Goal: Transaction & Acquisition: Purchase product/service

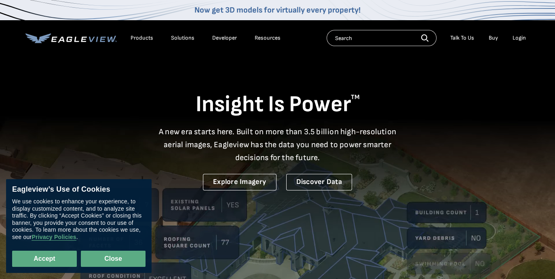
click at [128, 254] on button "Close" at bounding box center [113, 258] width 65 height 16
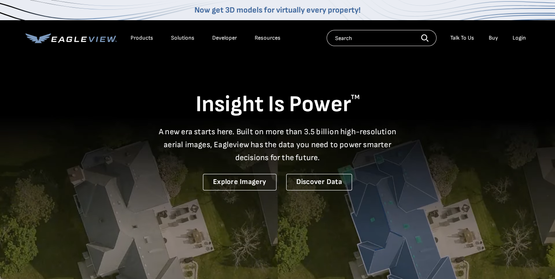
click at [522, 37] on div "Login" at bounding box center [518, 37] width 13 height 7
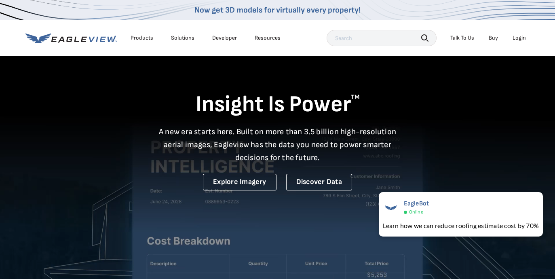
click at [513, 33] on li "Login" at bounding box center [518, 38] width 21 height 12
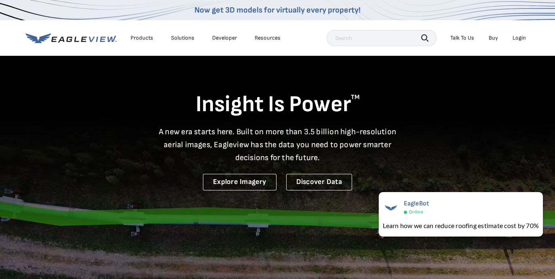
click at [517, 36] on div "Login" at bounding box center [518, 37] width 13 height 7
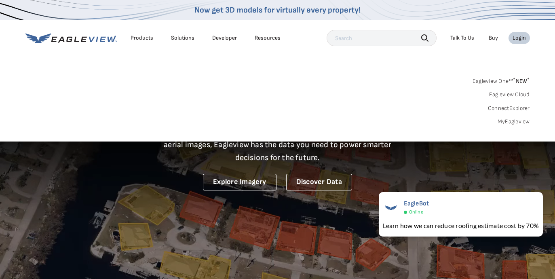
click at [506, 80] on link "Eagleview One™ * NEW *" at bounding box center [500, 79] width 57 height 9
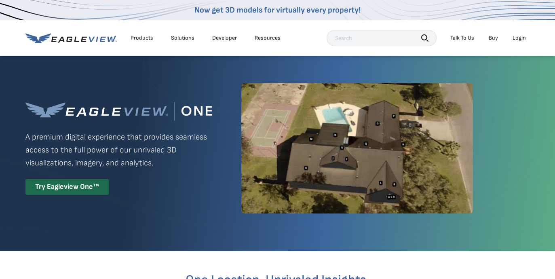
click at [516, 40] on div "Login" at bounding box center [518, 37] width 13 height 7
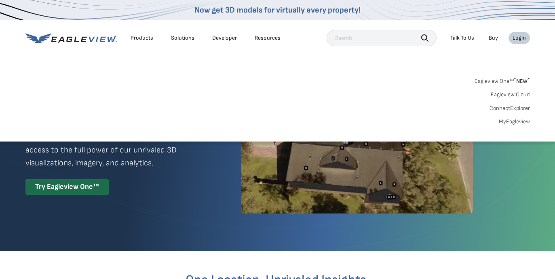
click at [516, 93] on link "Eagleview Cloud" at bounding box center [509, 94] width 39 height 7
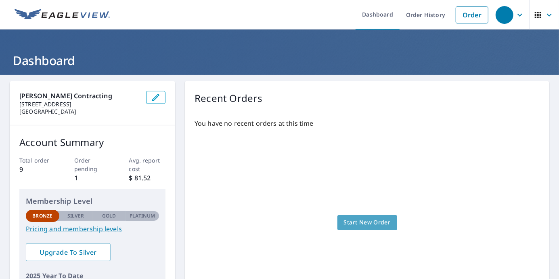
click at [370, 220] on span "Start New Order" at bounding box center [367, 222] width 47 height 10
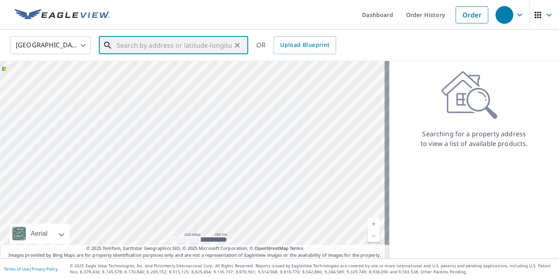
click at [189, 40] on input "text" at bounding box center [174, 45] width 115 height 23
paste input "3810 75th Pl Lubbock, TX 79423"
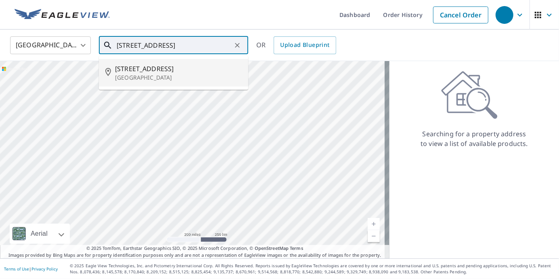
click at [152, 77] on p "Lubbock, TX 79423" at bounding box center [178, 78] width 127 height 8
type input "3810 75th Pl Lubbock, TX 79423"
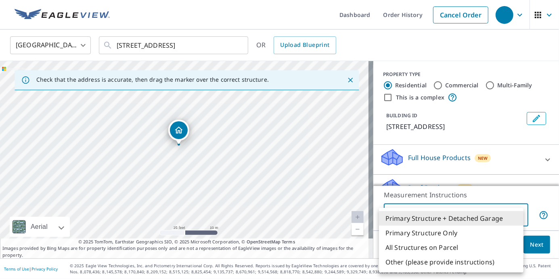
click at [513, 216] on body "Dashboard Order History Cancel Order United States US ​ 3810 75th Pl Lubbock, T…" at bounding box center [279, 139] width 559 height 279
click at [454, 230] on li "Primary Structure Only" at bounding box center [451, 232] width 145 height 15
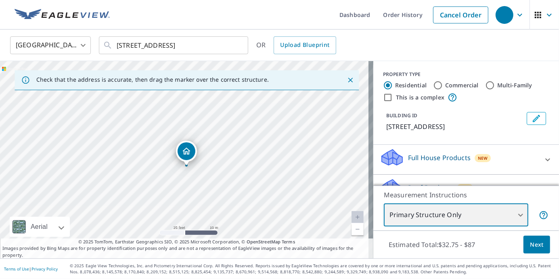
drag, startPoint x: 196, startPoint y: 114, endPoint x: 198, endPoint y: 121, distance: 7.5
click at [198, 121] on div "3810 75th Pl Lubbock, TX 79423" at bounding box center [187, 159] width 374 height 197
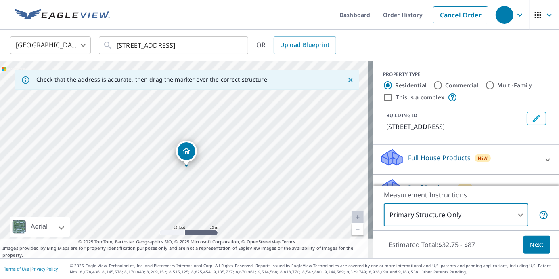
click at [465, 212] on body "Dashboard Order History Cancel Order United States US ​ 3810 75th Pl Lubbock, T…" at bounding box center [279, 139] width 559 height 279
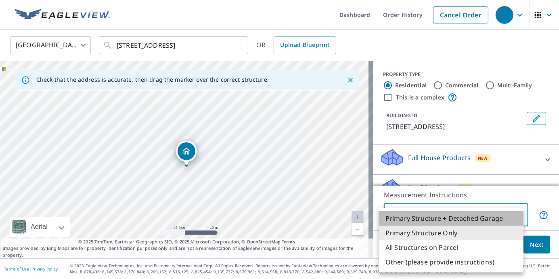
click at [461, 218] on li "Primary Structure + Detached Garage" at bounding box center [451, 218] width 145 height 15
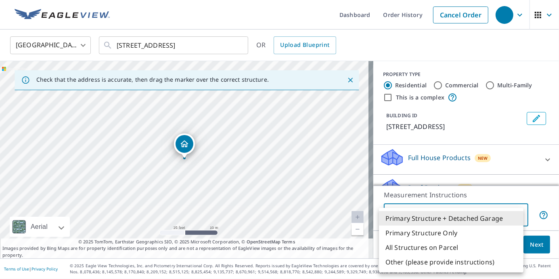
click at [482, 214] on body "Dashboard Order History Cancel Order United States US ​ 3810 75th Pl Lubbock, T…" at bounding box center [279, 139] width 559 height 279
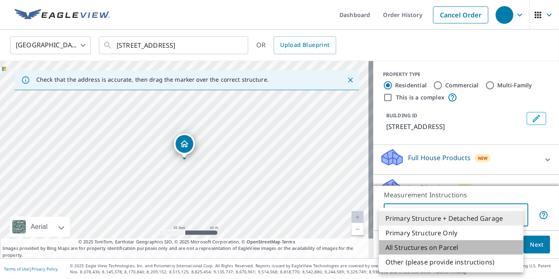
click at [451, 248] on li "All Structures on Parcel" at bounding box center [451, 247] width 145 height 15
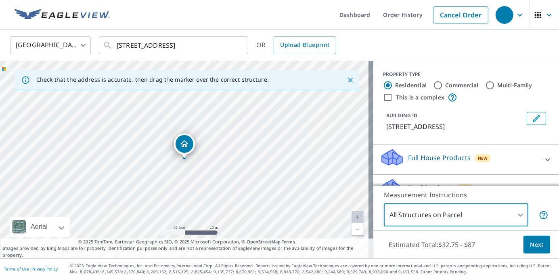
click at [447, 218] on body "Dashboard Order History Cancel Order United States US ​ 3810 75th Pl Lubbock, T…" at bounding box center [279, 139] width 559 height 279
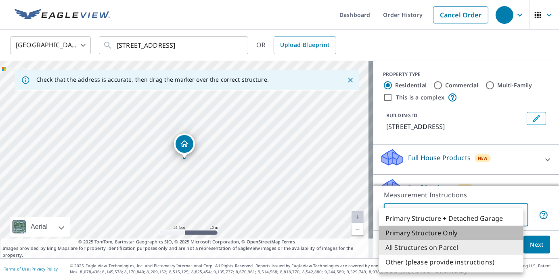
click at [446, 235] on li "Primary Structure Only" at bounding box center [451, 232] width 145 height 15
type input "2"
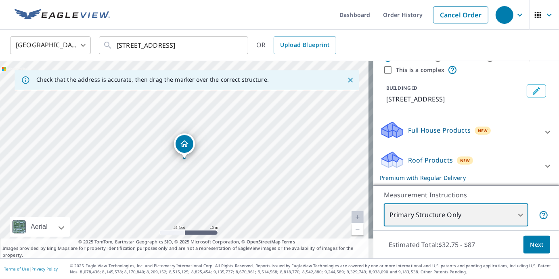
scroll to position [65, 0]
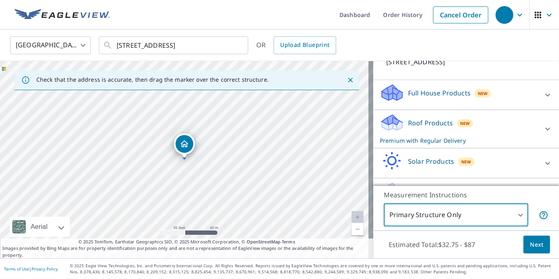
click at [539, 122] on div at bounding box center [547, 128] width 19 height 19
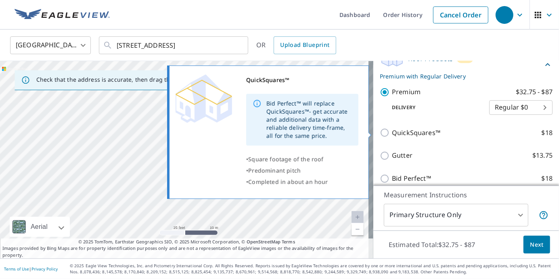
scroll to position [129, 0]
click at [383, 132] on input "QuickSquares™ $18" at bounding box center [386, 132] width 12 height 10
checkbox input "true"
checkbox input "false"
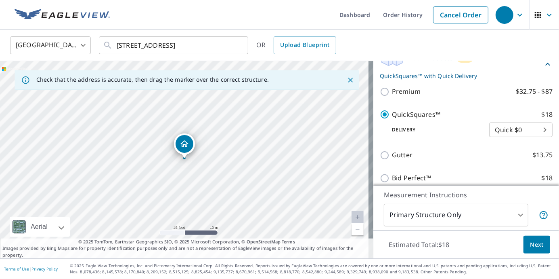
scroll to position [194, 0]
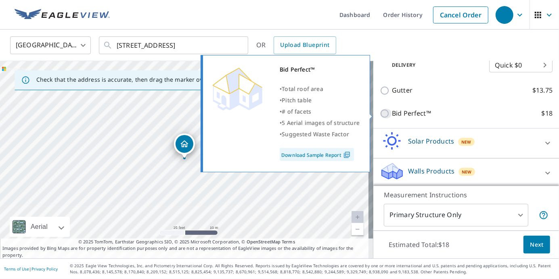
click at [385, 115] on input "Bid Perfect™ $18" at bounding box center [386, 114] width 12 height 10
checkbox input "true"
checkbox input "false"
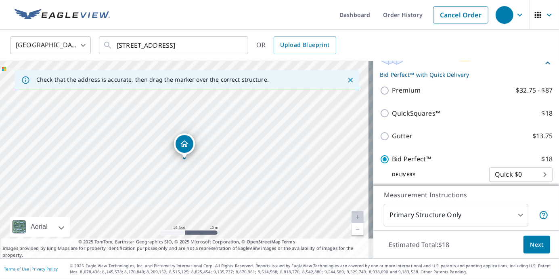
scroll to position [129, 0]
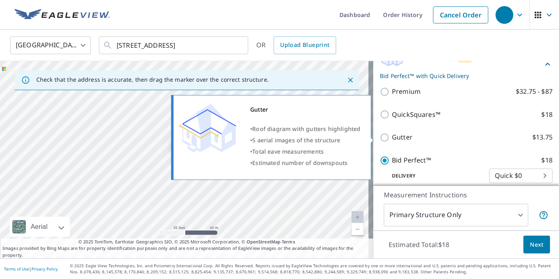
click at [398, 137] on p "Gutter" at bounding box center [402, 137] width 21 height 10
click at [392, 137] on input "Gutter $13.75" at bounding box center [386, 137] width 12 height 10
checkbox input "true"
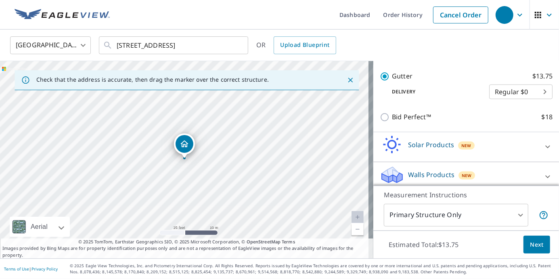
scroll to position [196, 0]
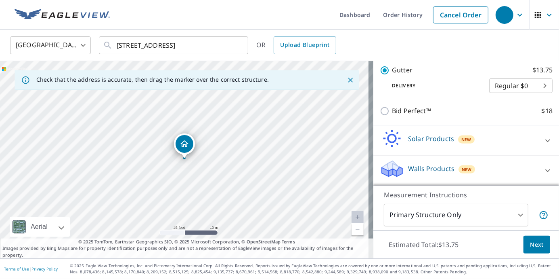
click at [543, 144] on icon at bounding box center [548, 141] width 10 height 10
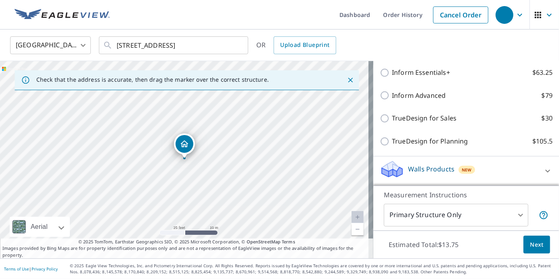
scroll to position [289, 0]
click at [543, 170] on icon at bounding box center [548, 170] width 10 height 10
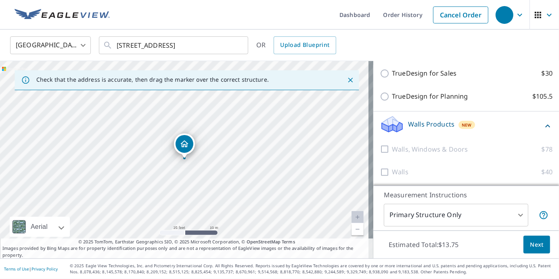
scroll to position [334, 0]
click at [543, 126] on icon at bounding box center [548, 125] width 10 height 10
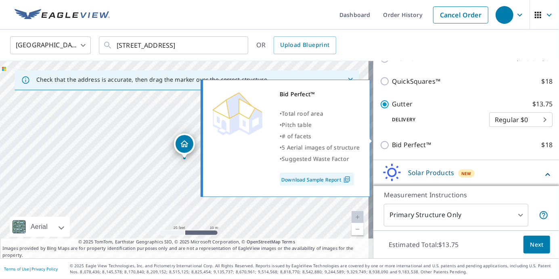
scroll to position [159, 0]
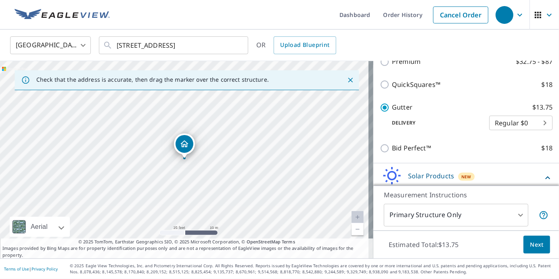
click at [539, 172] on div "Solar Products New" at bounding box center [466, 177] width 173 height 23
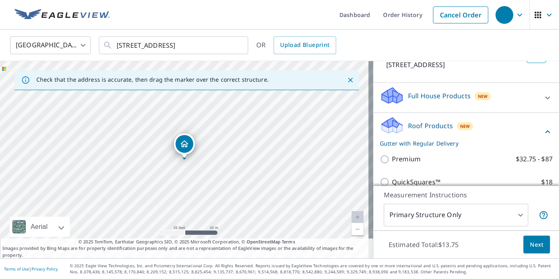
scroll to position [30, 0]
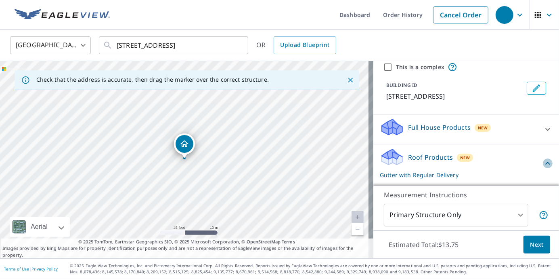
click at [543, 160] on icon at bounding box center [548, 163] width 10 height 10
click at [543, 130] on icon at bounding box center [548, 129] width 10 height 10
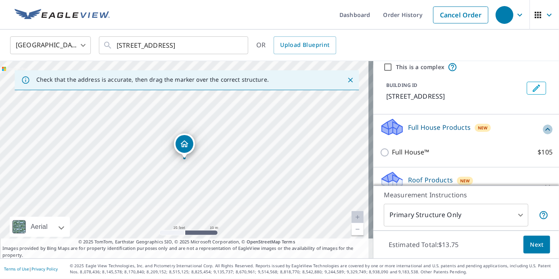
click at [546, 128] on icon at bounding box center [548, 129] width 5 height 3
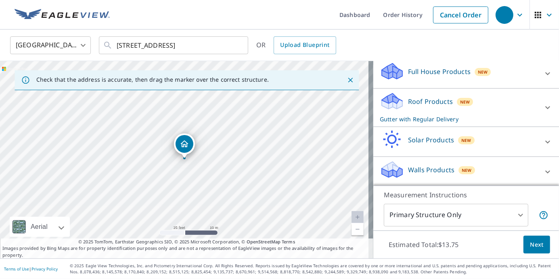
scroll to position [86, 0]
click at [543, 111] on icon at bounding box center [548, 107] width 10 height 10
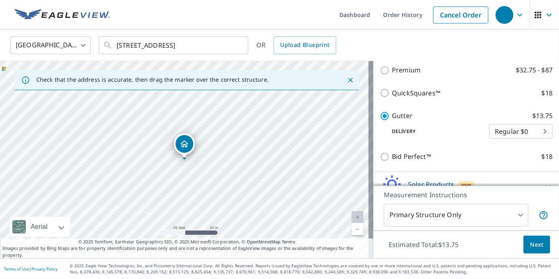
scroll to position [151, 0]
click at [394, 42] on div "United States US ​ 3810 75th Pl Lubbock, TX 79423 ​ OR Upload Blueprint" at bounding box center [277, 45] width 546 height 19
click at [348, 79] on icon "Close" at bounding box center [350, 80] width 5 height 5
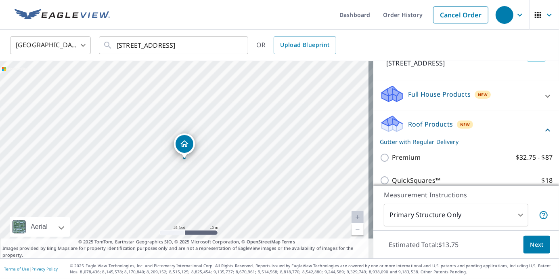
scroll to position [65, 0]
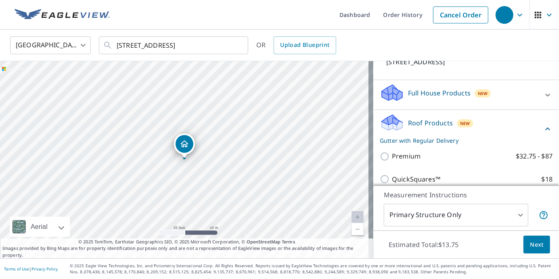
click at [543, 128] on icon at bounding box center [548, 129] width 10 height 10
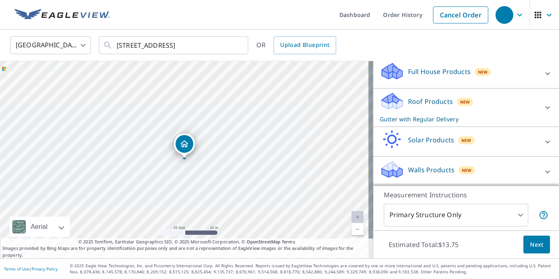
scroll to position [86, 0]
click at [517, 215] on body "Dashboard Order History Cancel Order United States US ​ 3810 75th Pl Lubbock, T…" at bounding box center [279, 139] width 559 height 279
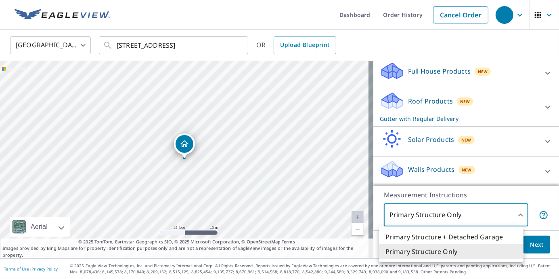
click at [517, 215] on div at bounding box center [279, 139] width 559 height 279
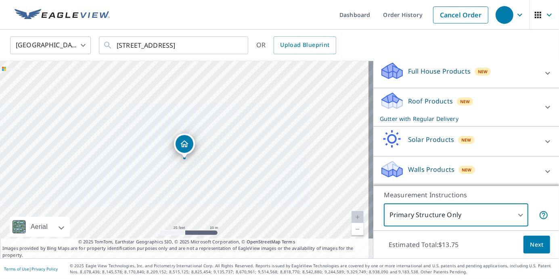
click at [543, 109] on icon at bounding box center [548, 107] width 10 height 10
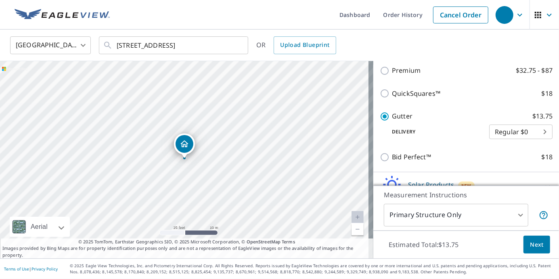
scroll to position [151, 0]
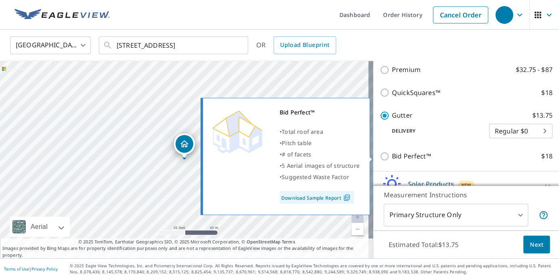
click at [382, 155] on input "Bid Perfect™ $18" at bounding box center [386, 156] width 12 height 10
checkbox input "true"
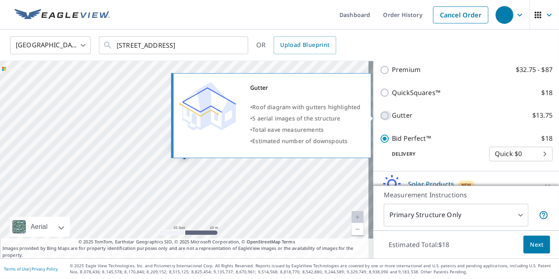
click at [384, 118] on input "Gutter $13.75" at bounding box center [386, 116] width 12 height 10
checkbox input "true"
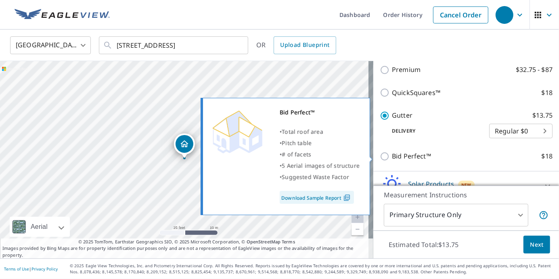
click at [346, 198] on img at bounding box center [347, 197] width 11 height 7
click at [399, 155] on p "Bid Perfect™" at bounding box center [411, 156] width 39 height 10
click at [392, 155] on input "Bid Perfect™ $18" at bounding box center [386, 156] width 12 height 10
checkbox input "true"
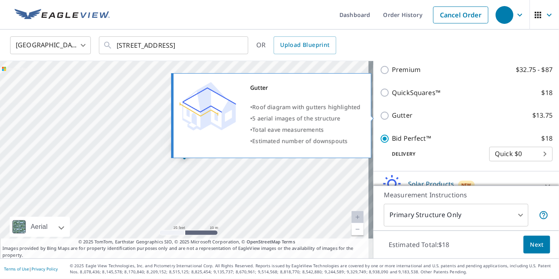
click at [396, 120] on p "Gutter" at bounding box center [402, 115] width 21 height 10
click at [392, 120] on input "Gutter $13.75" at bounding box center [386, 116] width 12 height 10
checkbox input "true"
checkbox input "false"
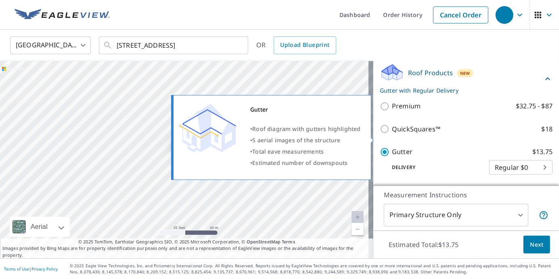
scroll to position [65, 0]
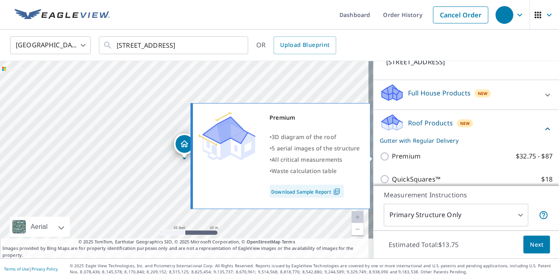
click at [409, 153] on p "Premium" at bounding box center [406, 156] width 29 height 10
click at [392, 153] on input "Premium $32.75 - $87" at bounding box center [386, 156] width 12 height 10
checkbox input "true"
checkbox input "false"
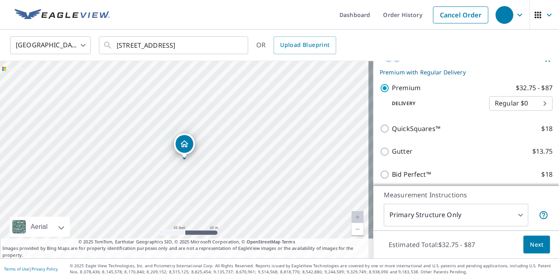
scroll to position [132, 0]
click at [540, 243] on button "Next" at bounding box center [537, 245] width 27 height 18
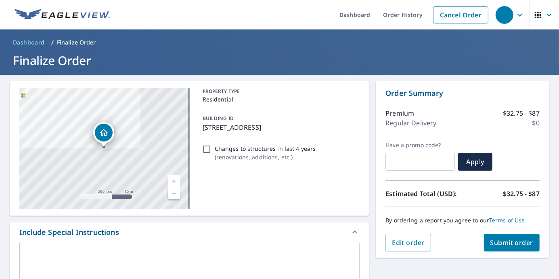
click at [267, 149] on p "Changes to structures in last 4 years" at bounding box center [265, 148] width 101 height 8
click at [212, 149] on input "Changes to structures in last 4 years ( renovations, additions, etc. )" at bounding box center [207, 149] width 10 height 10
click at [267, 149] on p "Changes to structures in last 4 years" at bounding box center [265, 148] width 101 height 8
click at [212, 149] on input "Changes to structures in last 4 years ( renovations, additions, etc. )" at bounding box center [207, 149] width 10 height 10
checkbox input "false"
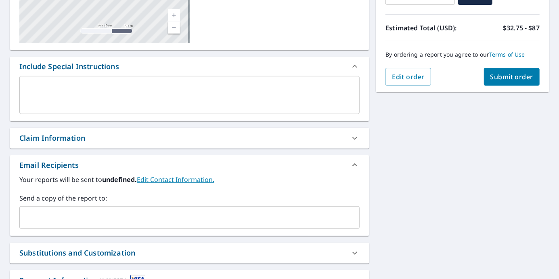
scroll to position [194, 0]
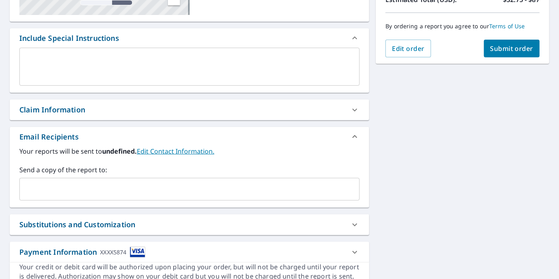
click at [350, 112] on icon at bounding box center [355, 110] width 10 height 10
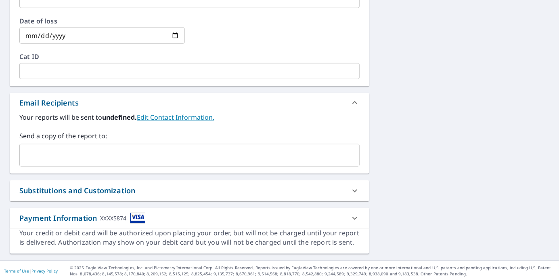
scroll to position [402, 0]
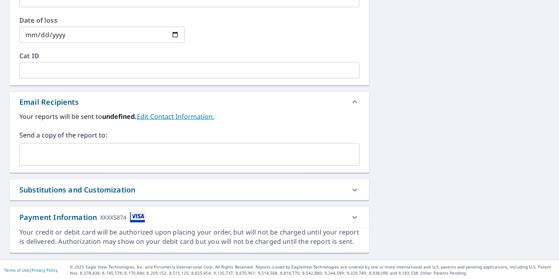
click at [274, 152] on input "text" at bounding box center [183, 154] width 321 height 15
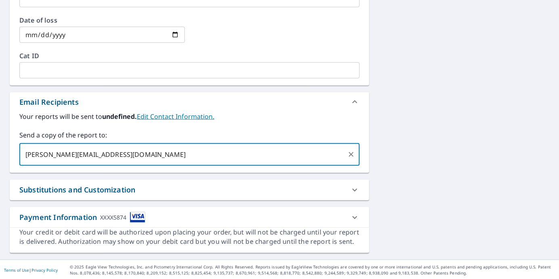
type input "taylor@griffinscontracting.com"
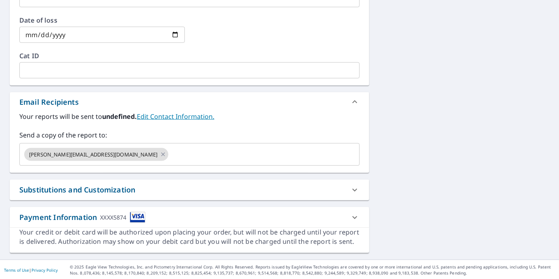
click at [350, 189] on icon at bounding box center [355, 190] width 10 height 10
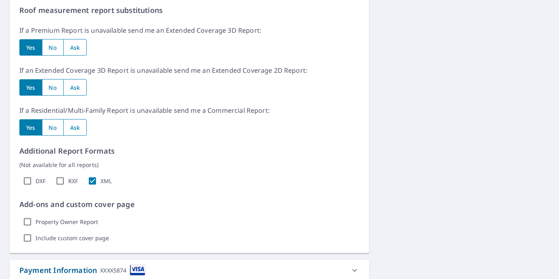
scroll to position [597, 0]
click at [83, 129] on input "radio" at bounding box center [75, 127] width 24 height 17
radio input "true"
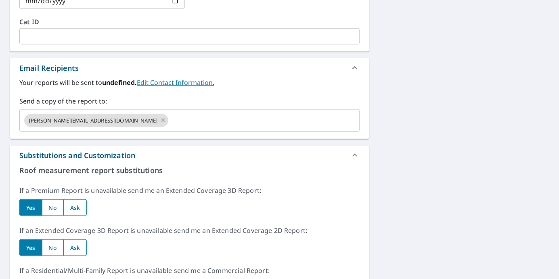
scroll to position [261, 0]
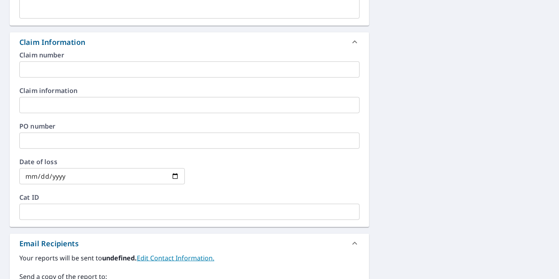
click at [352, 247] on icon at bounding box center [355, 243] width 10 height 10
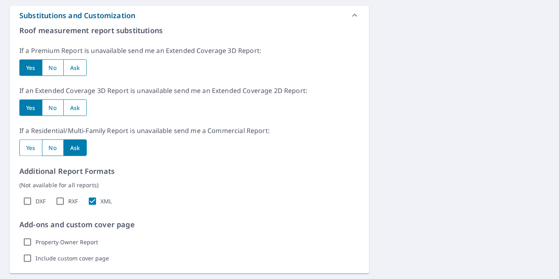
scroll to position [519, 0]
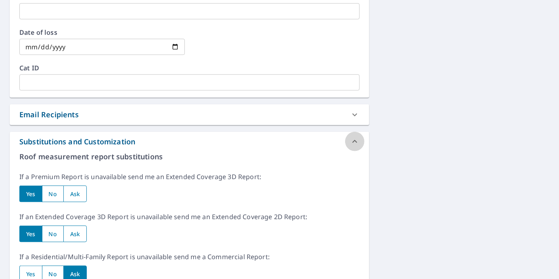
click at [350, 139] on icon at bounding box center [355, 142] width 10 height 10
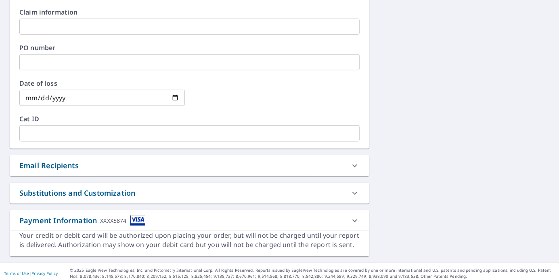
scroll to position [343, 0]
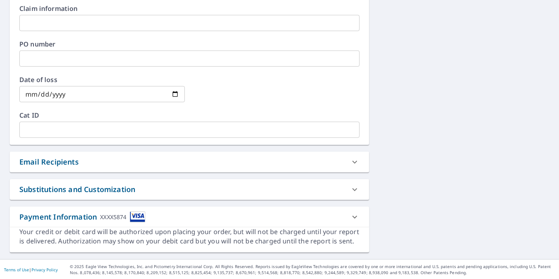
click at [352, 217] on icon at bounding box center [355, 217] width 10 height 10
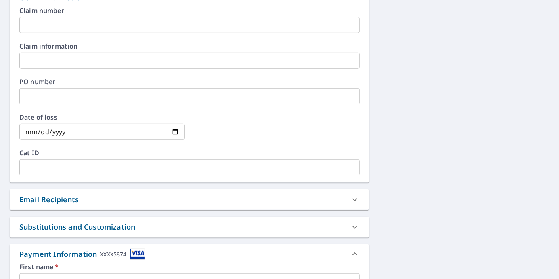
scroll to position [262, 0]
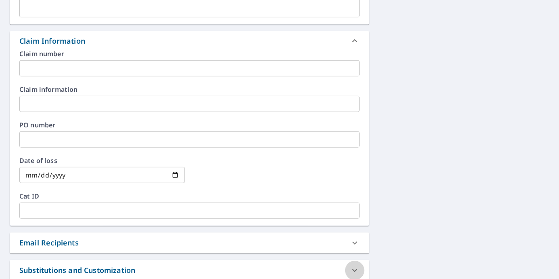
click at [351, 263] on div at bounding box center [354, 270] width 19 height 19
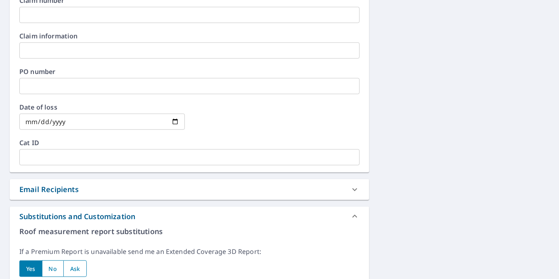
scroll to position [391, 0]
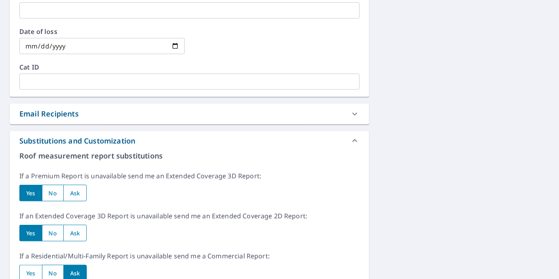
click at [354, 139] on icon at bounding box center [355, 141] width 10 height 10
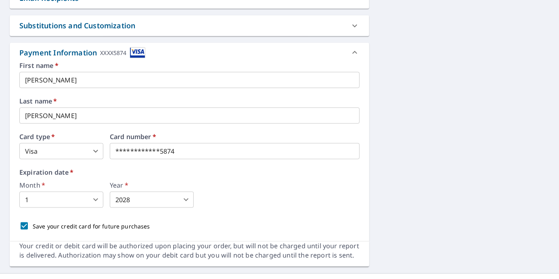
scroll to position [520, 0]
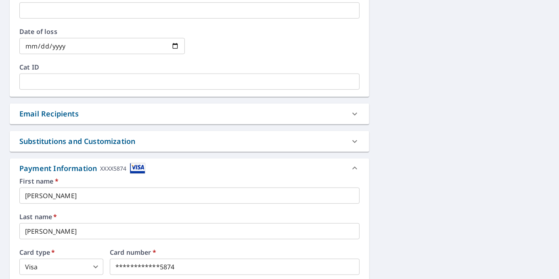
click at [354, 166] on icon at bounding box center [355, 168] width 10 height 10
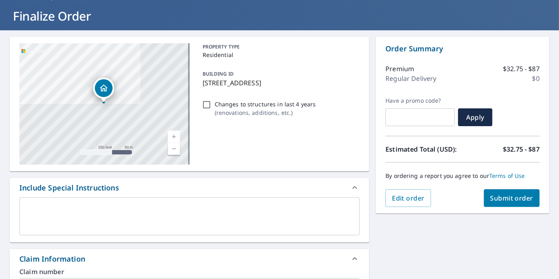
scroll to position [0, 0]
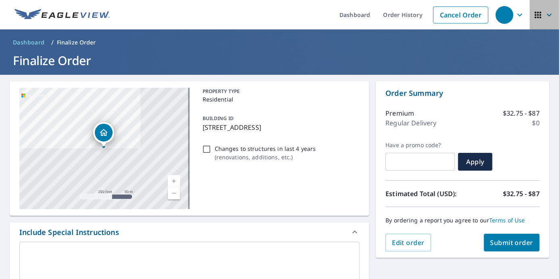
click at [536, 15] on icon "button" at bounding box center [539, 15] width 10 height 10
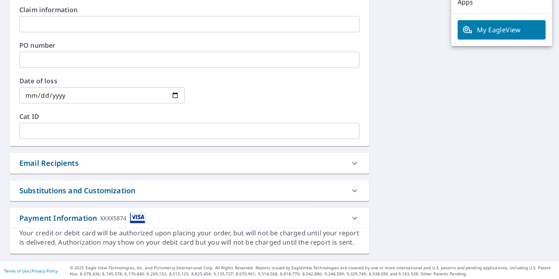
scroll to position [343, 0]
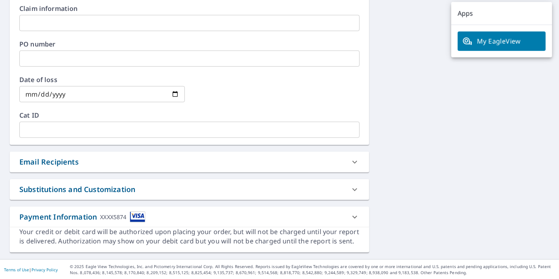
click at [350, 219] on icon at bounding box center [355, 217] width 10 height 10
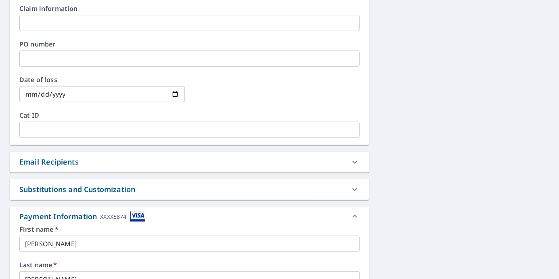
scroll to position [520, 0]
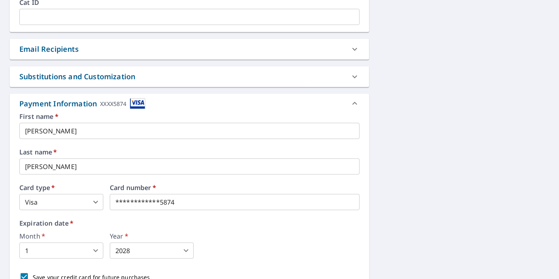
click at [356, 101] on icon at bounding box center [355, 104] width 10 height 10
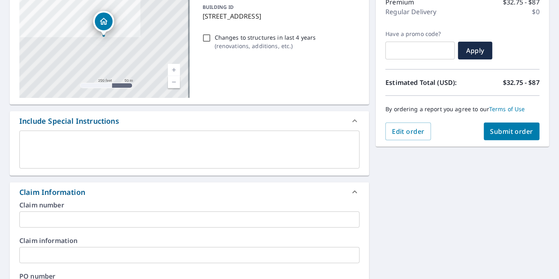
scroll to position [323, 0]
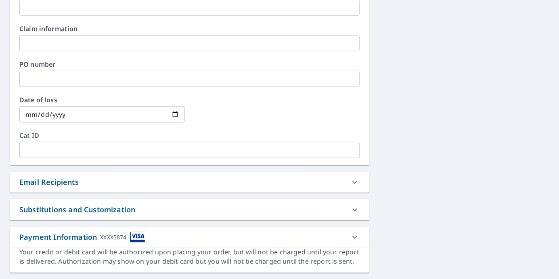
click at [357, 186] on div at bounding box center [354, 181] width 19 height 19
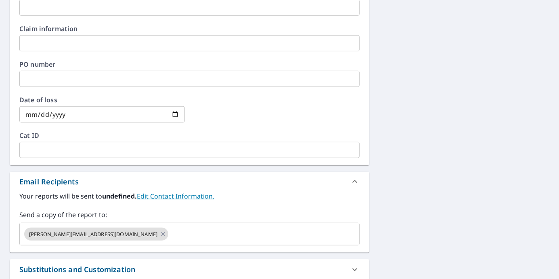
click at [355, 183] on icon at bounding box center [355, 182] width 10 height 10
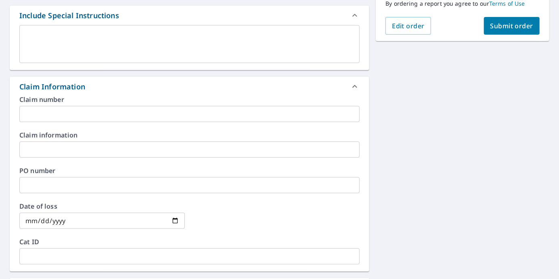
scroll to position [0, 0]
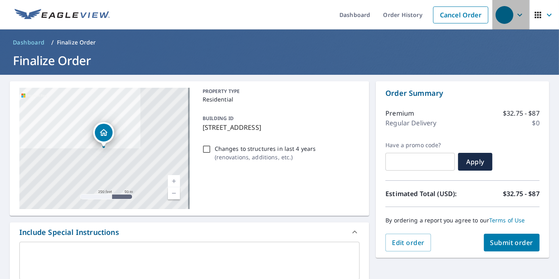
click at [506, 19] on div "button" at bounding box center [505, 15] width 18 height 18
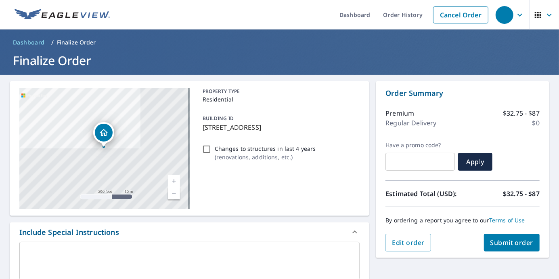
click at [34, 42] on span "Dashboard" at bounding box center [29, 42] width 32 height 8
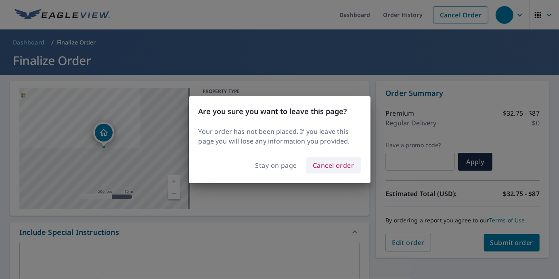
click at [324, 160] on span "Cancel order" at bounding box center [334, 165] width 42 height 11
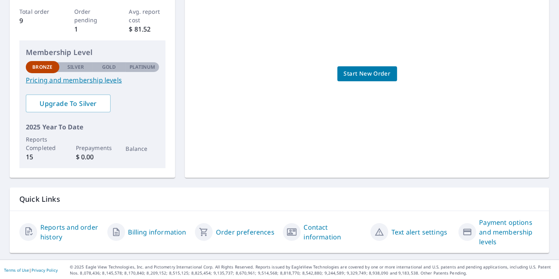
scroll to position [149, 0]
click at [57, 225] on link "Reports and order history" at bounding box center [70, 231] width 61 height 19
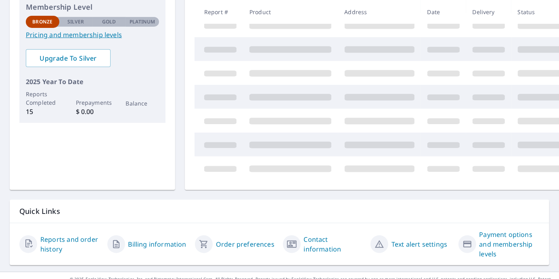
scroll to position [149, 0]
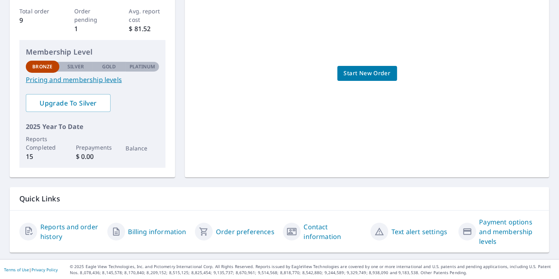
click at [42, 232] on link "Reports and order history" at bounding box center [70, 231] width 61 height 19
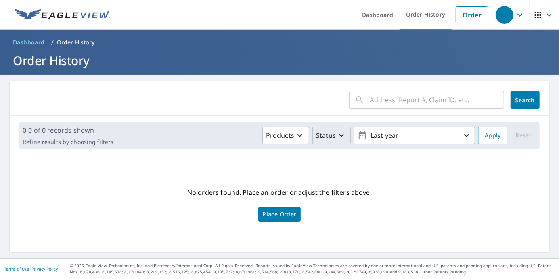
click at [337, 135] on icon "button" at bounding box center [342, 135] width 10 height 10
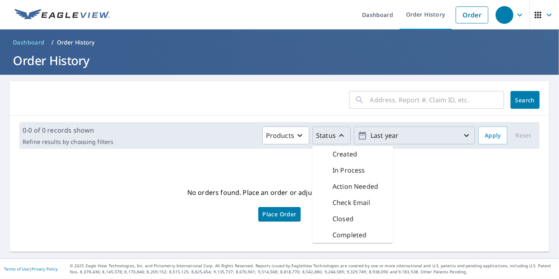
click at [368, 138] on p "Last year" at bounding box center [415, 135] width 95 height 14
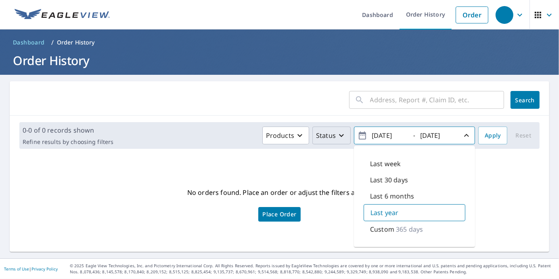
click at [395, 195] on p "Last 6 months" at bounding box center [392, 196] width 44 height 10
type input "2025/03/08"
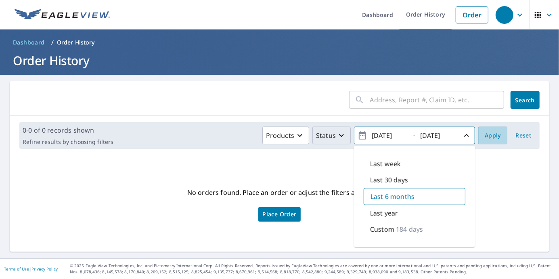
click at [496, 138] on span "Apply" at bounding box center [493, 135] width 16 height 10
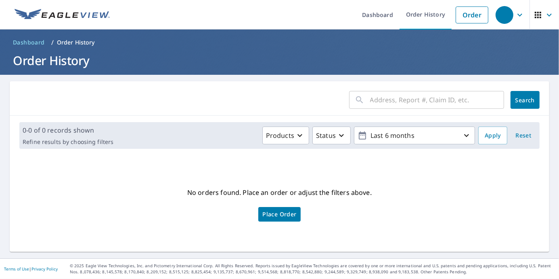
click at [451, 143] on button "Last 6 months" at bounding box center [414, 135] width 121 height 18
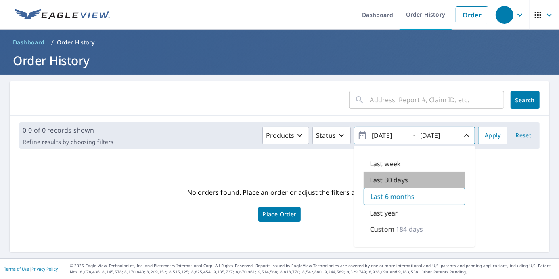
click at [382, 175] on p "Last 30 days" at bounding box center [389, 180] width 38 height 10
type input "2025/08/08"
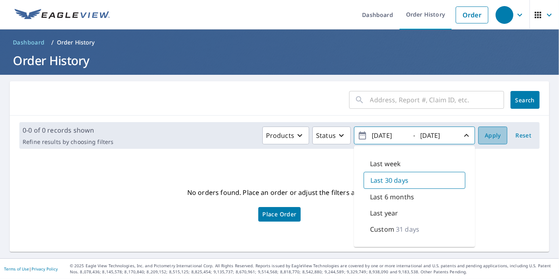
click at [485, 136] on span "Apply" at bounding box center [493, 135] width 16 height 10
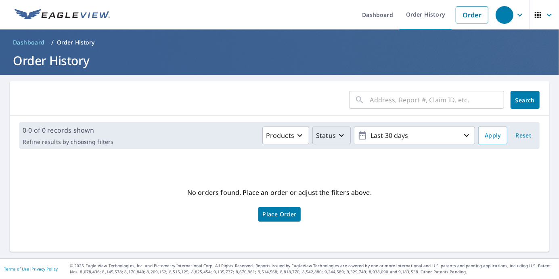
click at [327, 134] on p "Status" at bounding box center [326, 135] width 20 height 10
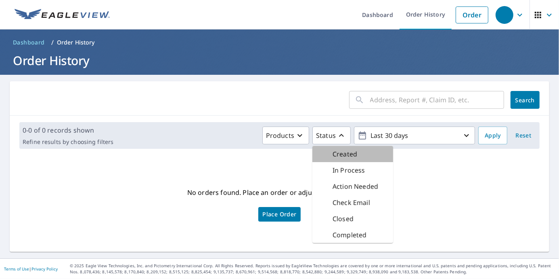
click at [333, 155] on p "Created" at bounding box center [345, 154] width 25 height 10
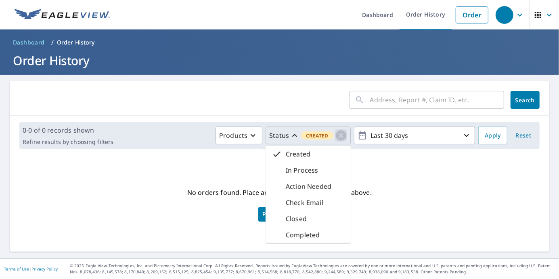
click at [338, 135] on icon "button" at bounding box center [341, 135] width 10 height 10
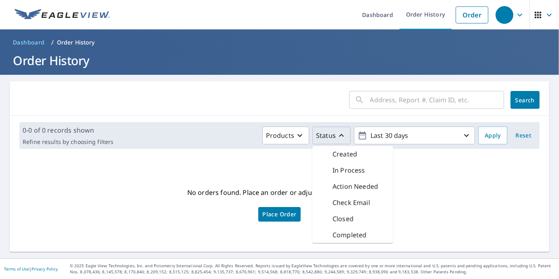
click at [337, 136] on icon "button" at bounding box center [342, 135] width 10 height 10
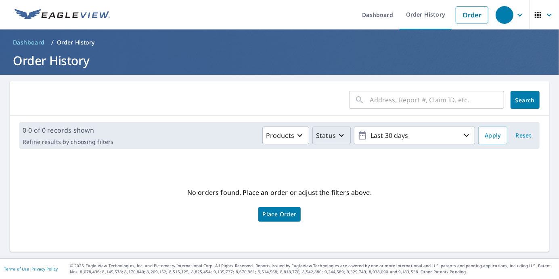
click at [337, 136] on icon "button" at bounding box center [342, 135] width 10 height 10
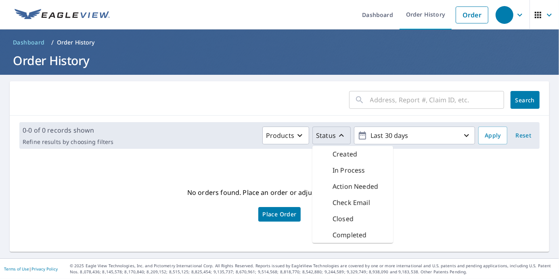
click at [350, 231] on p "Completed" at bounding box center [350, 235] width 34 height 10
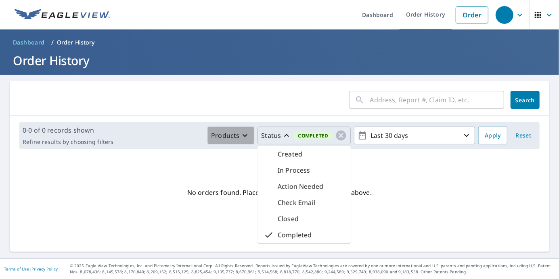
click at [244, 135] on icon "button" at bounding box center [245, 135] width 10 height 10
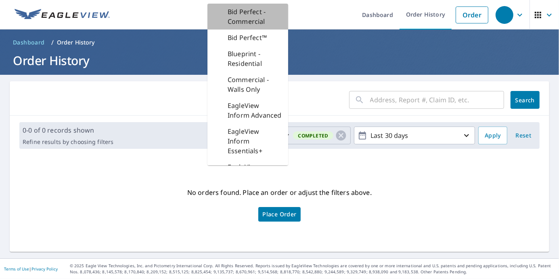
click at [246, 19] on p "Bid Perfect - Commercial" at bounding box center [255, 16] width 54 height 19
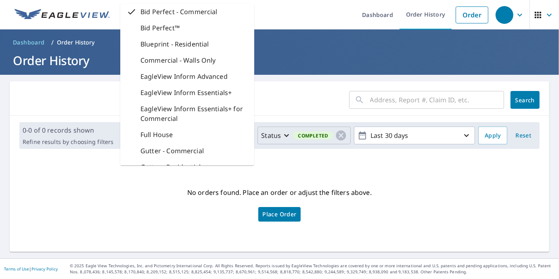
click at [292, 165] on div "No orders found. Place an order or adjust the filters above. Place Order" at bounding box center [279, 204] width 527 height 84
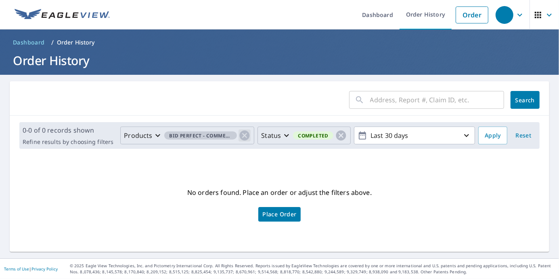
click at [244, 137] on icon "button" at bounding box center [245, 135] width 12 height 12
click at [290, 214] on span "Place Order" at bounding box center [280, 214] width 34 height 4
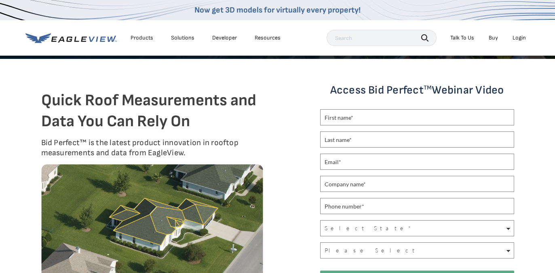
scroll to position [193, 0]
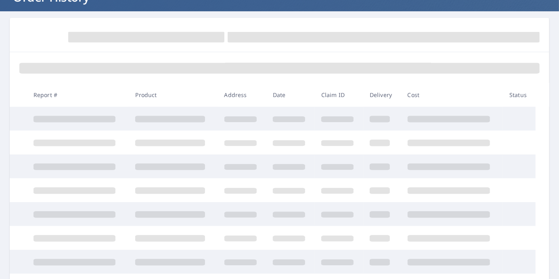
scroll to position [65, 0]
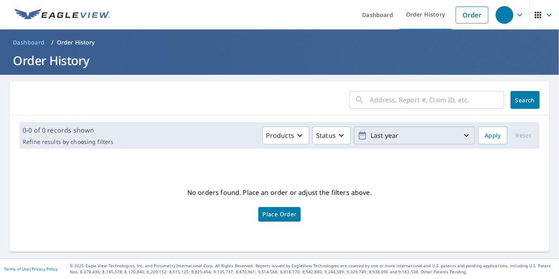
click at [391, 136] on p "Last year" at bounding box center [415, 135] width 95 height 14
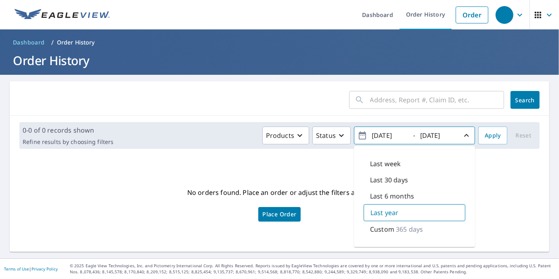
click at [399, 229] on p "365 days" at bounding box center [409, 229] width 27 height 10
click at [496, 186] on div "No orders found. Place an order or adjust the filters above. Place Order" at bounding box center [279, 204] width 527 height 84
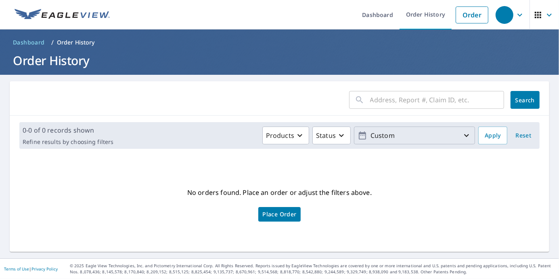
click at [453, 138] on p "Custom" at bounding box center [415, 135] width 95 height 14
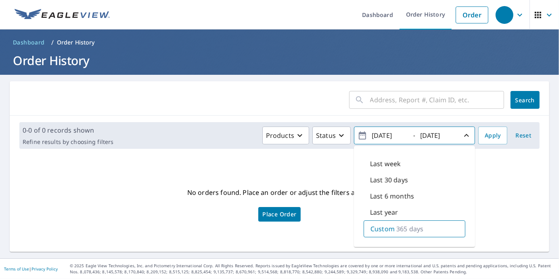
click at [410, 227] on p "365 days" at bounding box center [410, 229] width 27 height 10
click at [493, 135] on span "Apply" at bounding box center [493, 135] width 16 height 10
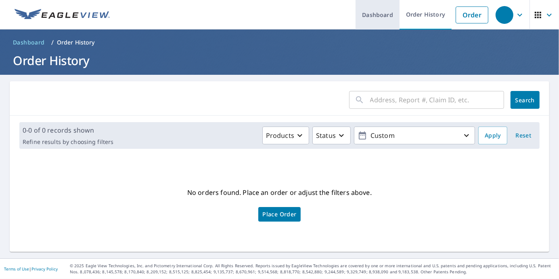
click at [393, 19] on link "Dashboard" at bounding box center [378, 14] width 44 height 29
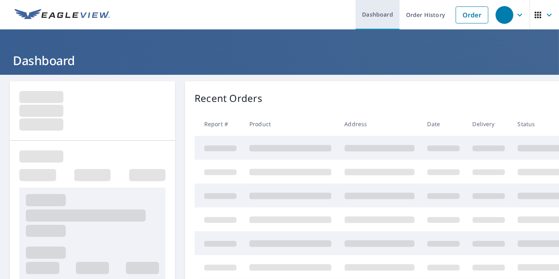
click at [387, 19] on link "Dashboard" at bounding box center [378, 14] width 44 height 29
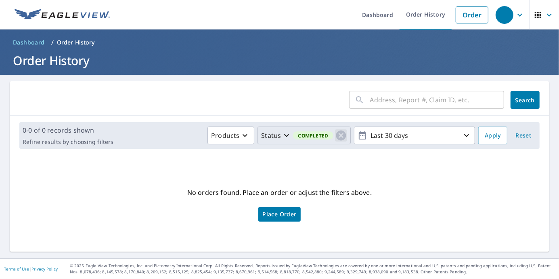
click at [336, 137] on icon "button" at bounding box center [341, 135] width 10 height 10
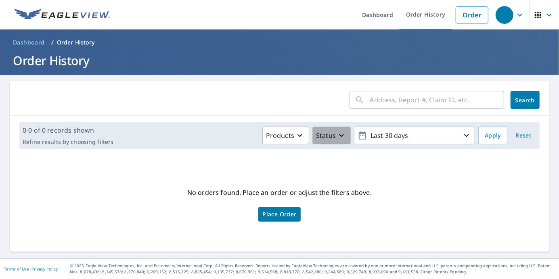
click at [328, 137] on p "Status" at bounding box center [326, 135] width 20 height 10
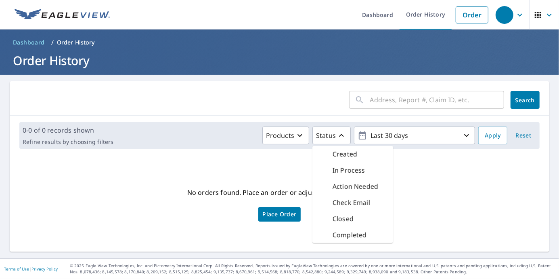
click at [367, 220] on div "Closed" at bounding box center [353, 218] width 81 height 16
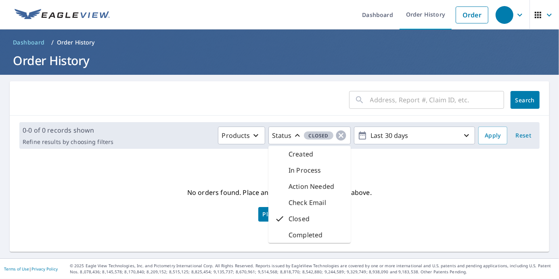
click at [427, 186] on div "No orders found. Place an order or adjust the filters above. Place Order" at bounding box center [279, 204] width 527 height 84
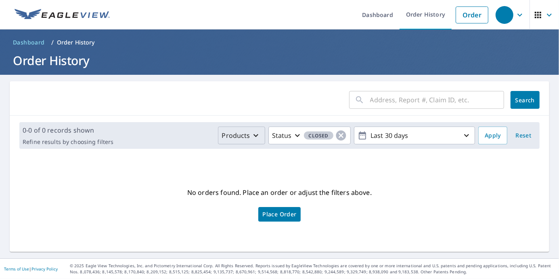
click at [247, 135] on div "Products" at bounding box center [241, 135] width 39 height 10
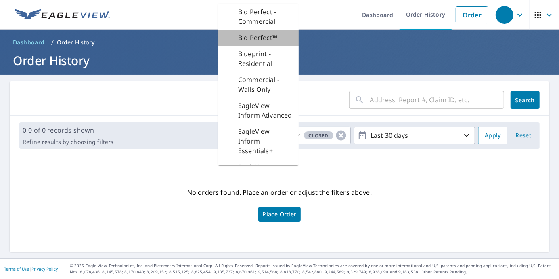
click at [268, 38] on p "Bid Perfect™" at bounding box center [257, 38] width 39 height 10
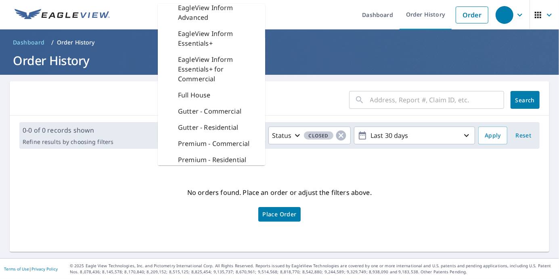
scroll to position [129, 0]
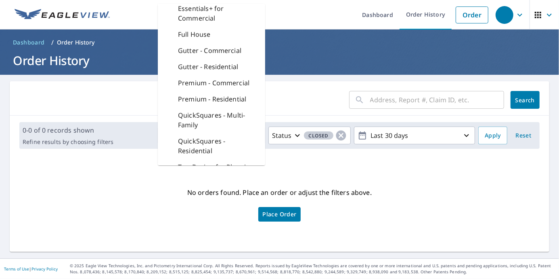
click at [229, 42] on div "Full House" at bounding box center [211, 34] width 107 height 16
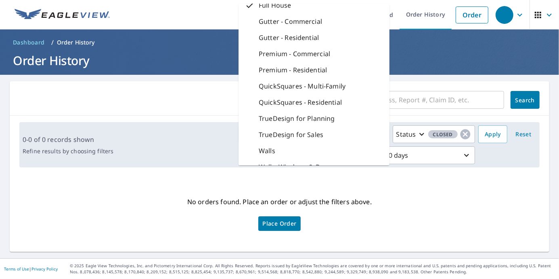
scroll to position [100, 0]
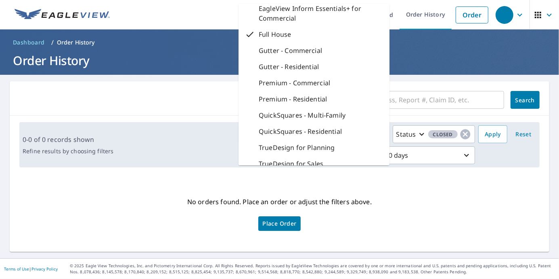
click at [164, 154] on div "Products Bid Perfect™ Full House Bid Perfect - Commercial Bid Perfect™ Blueprin…" at bounding box center [296, 144] width 359 height 39
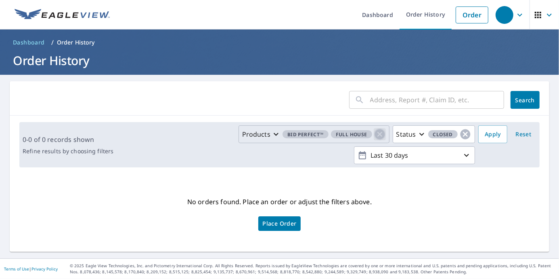
click at [376, 134] on icon "button" at bounding box center [380, 134] width 12 height 12
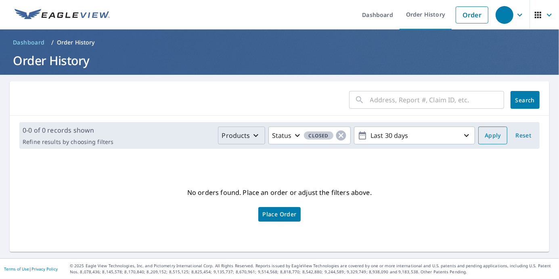
click at [500, 137] on button "Apply" at bounding box center [493, 135] width 29 height 18
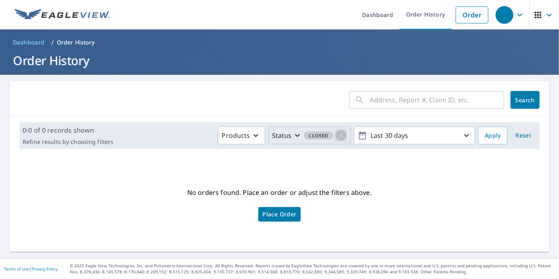
click at [337, 134] on icon "button" at bounding box center [341, 135] width 12 height 12
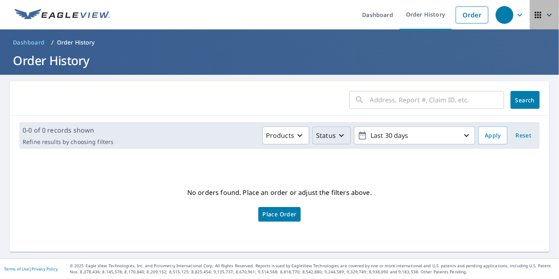
click at [534, 19] on icon "button" at bounding box center [539, 15] width 10 height 10
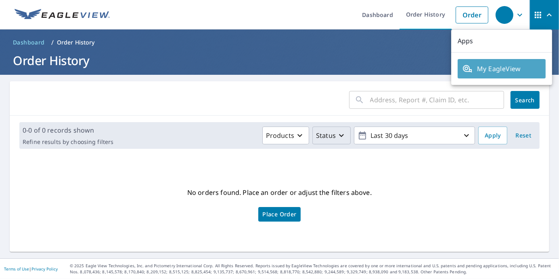
click at [509, 67] on span "My EagleView" at bounding box center [502, 69] width 78 height 10
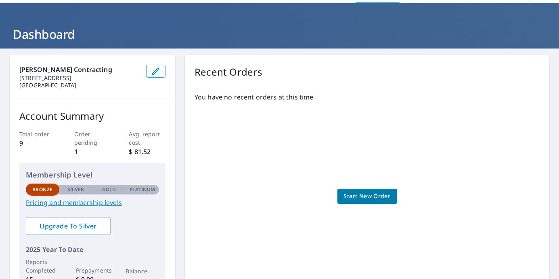
scroll to position [65, 0]
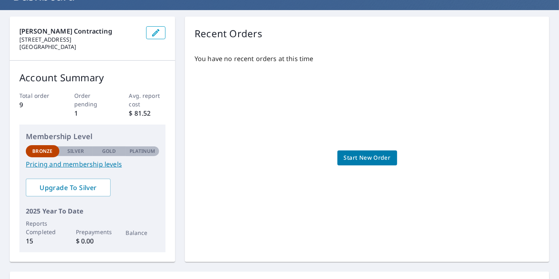
click at [114, 162] on link "Pricing and membership levels" at bounding box center [92, 164] width 133 height 10
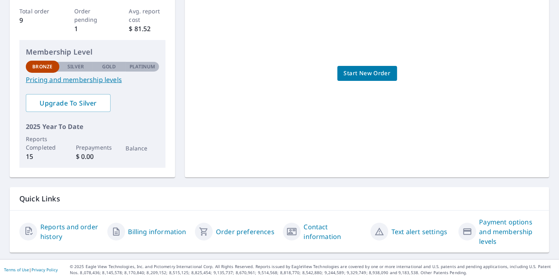
scroll to position [0, 0]
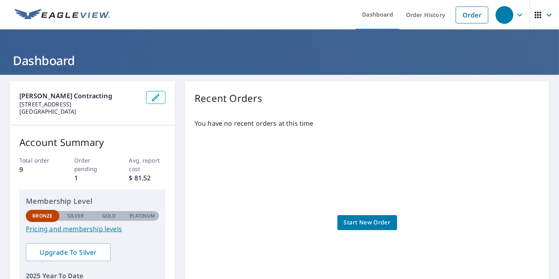
click at [545, 17] on icon "button" at bounding box center [550, 15] width 10 height 10
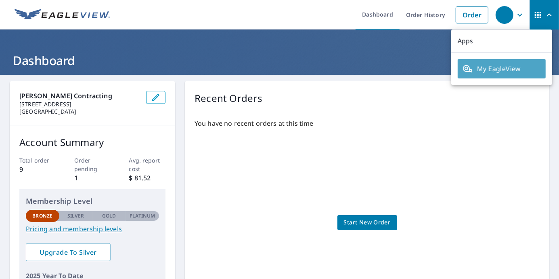
click at [508, 69] on span "My EagleView" at bounding box center [502, 69] width 78 height 10
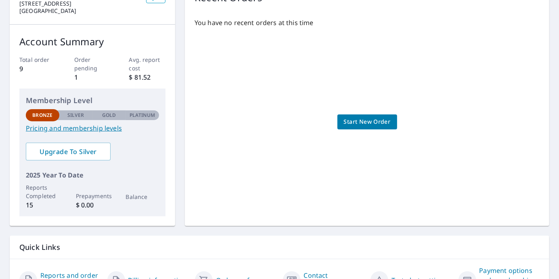
scroll to position [149, 0]
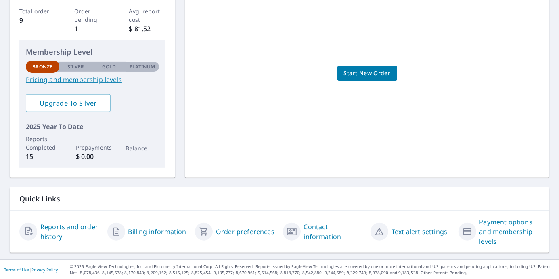
click at [168, 230] on link "Billing information" at bounding box center [157, 232] width 58 height 10
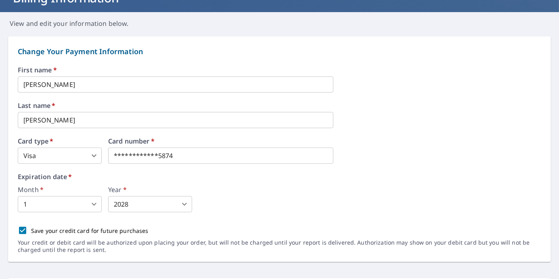
scroll to position [65, 0]
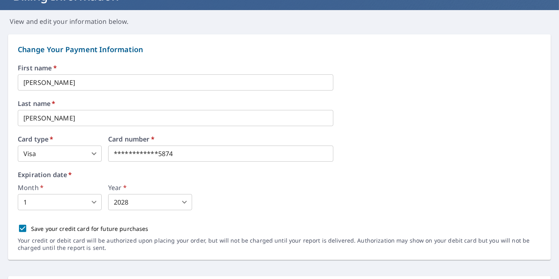
click at [356, 185] on div "Month   * 1 1 ​ Year   * 2028 2028 ​" at bounding box center [280, 197] width 524 height 26
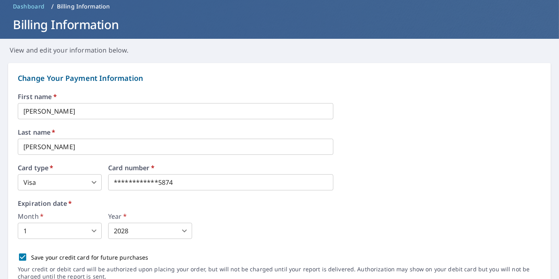
scroll to position [0, 0]
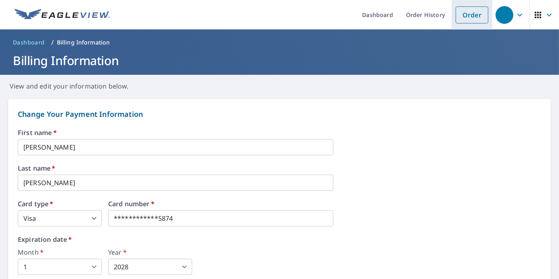
click at [468, 11] on link "Order" at bounding box center [472, 14] width 33 height 17
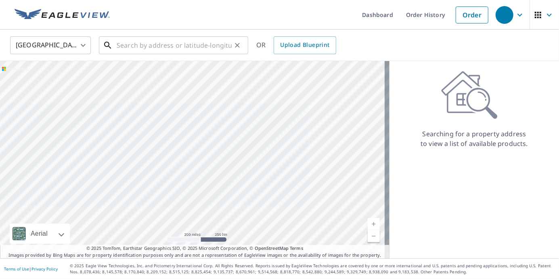
click at [170, 53] on input "text" at bounding box center [174, 45] width 115 height 23
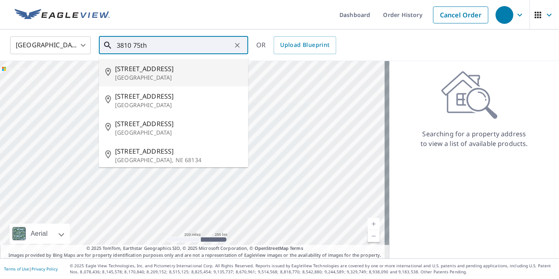
click at [155, 81] on p "[GEOGRAPHIC_DATA]" at bounding box center [178, 78] width 127 height 8
type input "3810 75th Pl Lubbock, TX 79423"
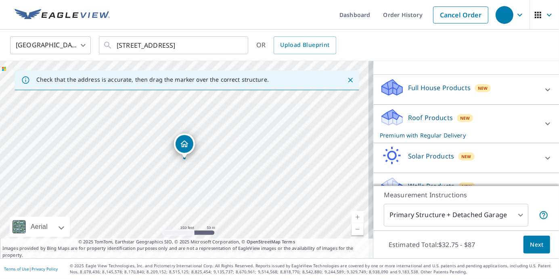
scroll to position [86, 0]
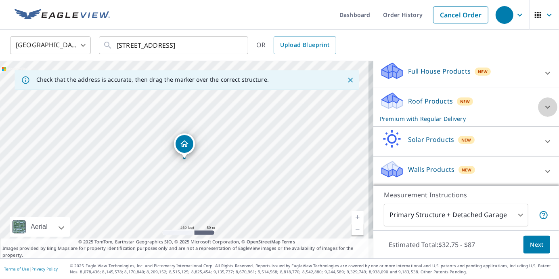
click at [543, 107] on icon at bounding box center [548, 107] width 10 height 10
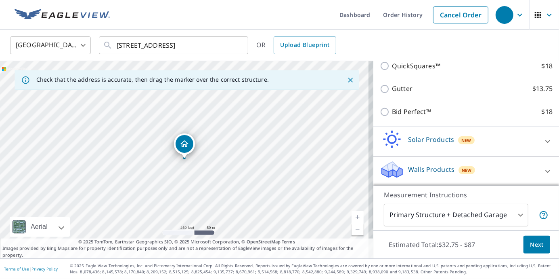
scroll to position [196, 0]
click at [455, 218] on body "Dashboard Order History Cancel Order United States US ​ 3810 75th Pl Lubbock, T…" at bounding box center [279, 139] width 559 height 279
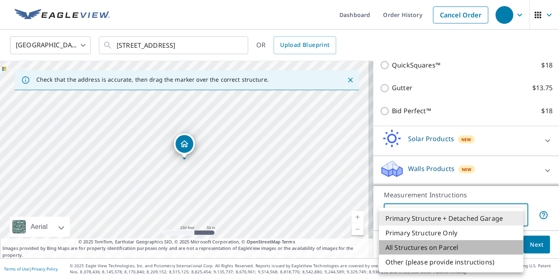
click at [449, 246] on li "All Structures on Parcel" at bounding box center [451, 247] width 145 height 15
type input "3"
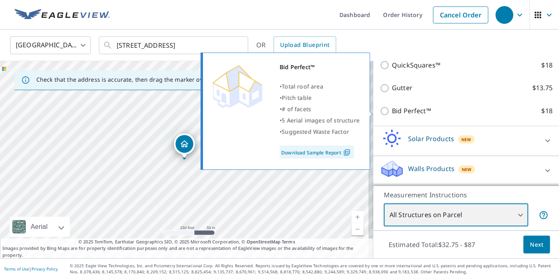
scroll to position [132, 0]
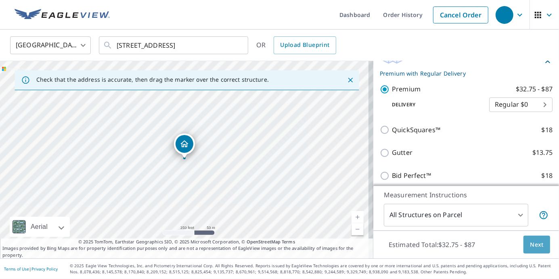
click at [535, 242] on span "Next" at bounding box center [537, 245] width 14 height 10
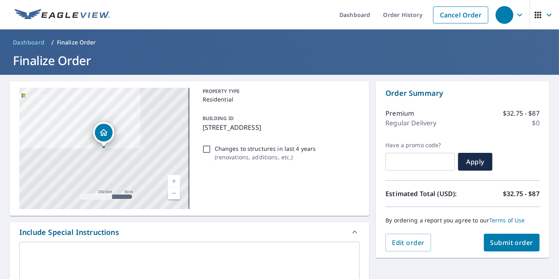
click at [521, 244] on span "Submit order" at bounding box center [512, 242] width 43 height 9
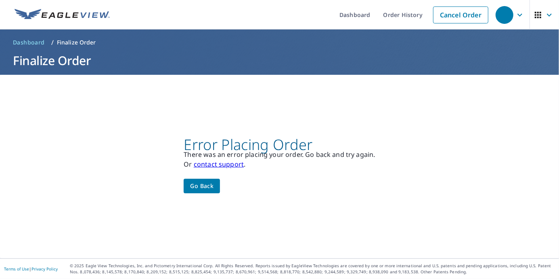
click at [210, 185] on span "Go back" at bounding box center [201, 186] width 23 height 10
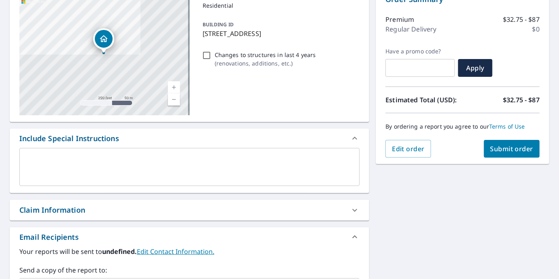
scroll to position [229, 0]
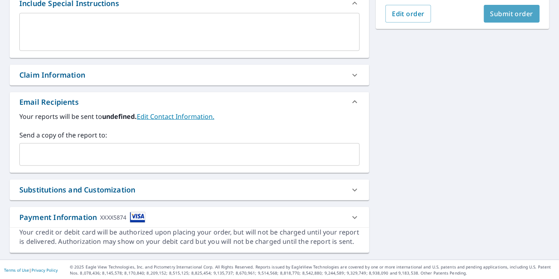
click at [496, 17] on span "Submit order" at bounding box center [512, 13] width 43 height 9
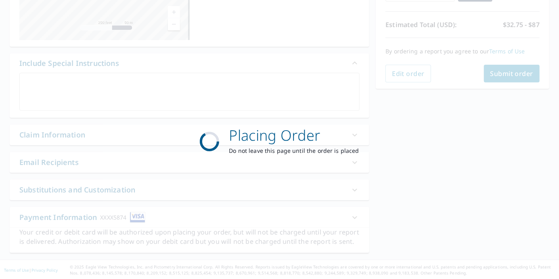
scroll to position [0, 0]
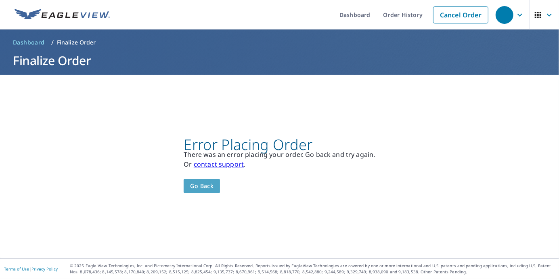
click at [210, 190] on span "Go back" at bounding box center [201, 186] width 23 height 10
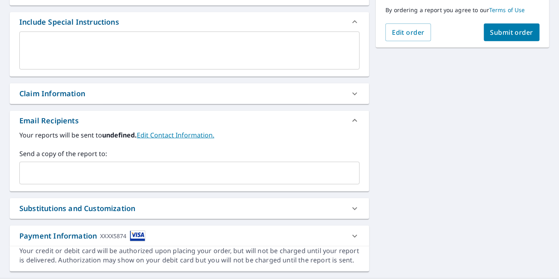
scroll to position [229, 0]
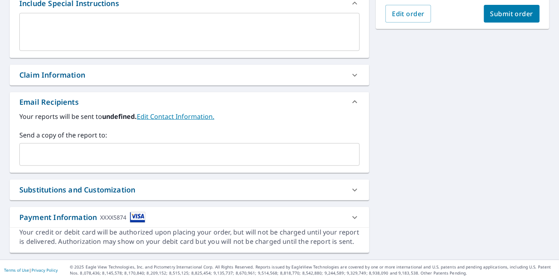
click at [351, 78] on icon at bounding box center [355, 75] width 10 height 10
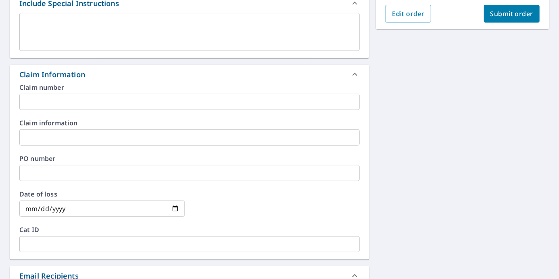
click at [351, 78] on icon at bounding box center [355, 74] width 10 height 10
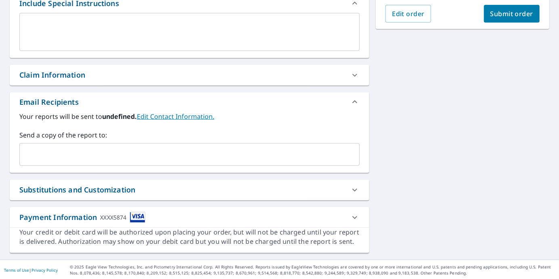
click at [350, 214] on icon at bounding box center [355, 217] width 10 height 10
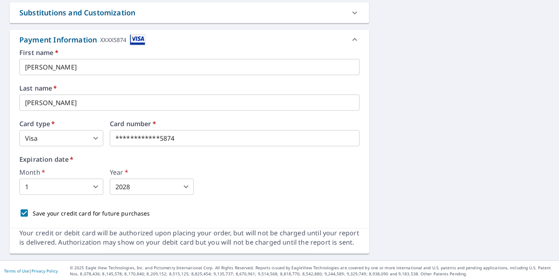
scroll to position [407, 0]
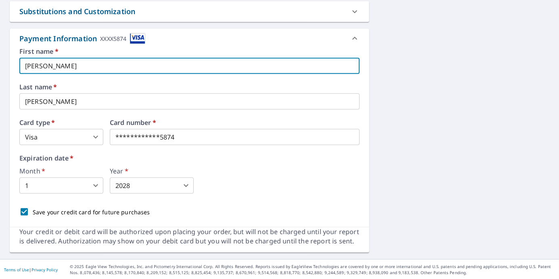
click at [80, 63] on input "Marti" at bounding box center [189, 66] width 341 height 16
drag, startPoint x: 57, startPoint y: 63, endPoint x: -2, endPoint y: 69, distance: 58.9
click at [0, 69] on html "Dashboard Order History Cancel Order Dashboard / Finalize Order Finalize Order …" at bounding box center [279, 139] width 559 height 279
type input "Elizuris"
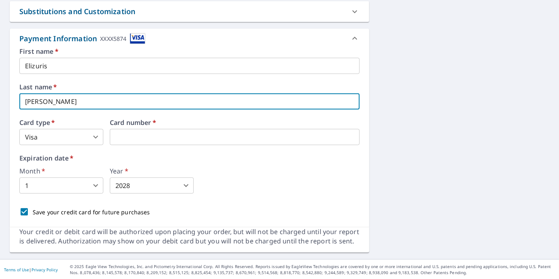
type input "Vasquez"
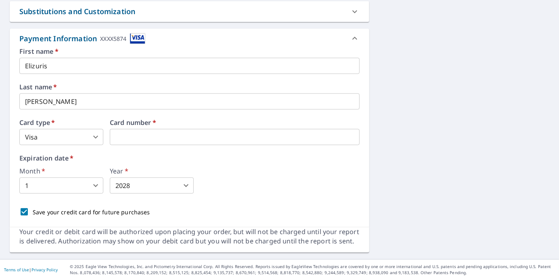
click at [69, 133] on body "Dashboard Order History Cancel Order Dashboard / Finalize Order Finalize Order …" at bounding box center [279, 139] width 559 height 279
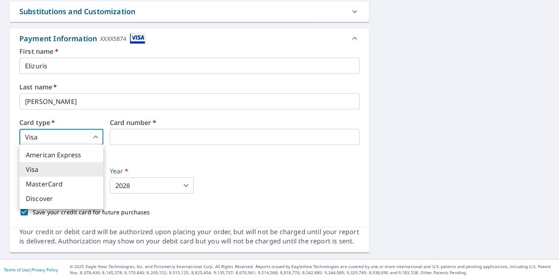
click at [57, 186] on li "MasterCard" at bounding box center [61, 184] width 84 height 15
type input "3"
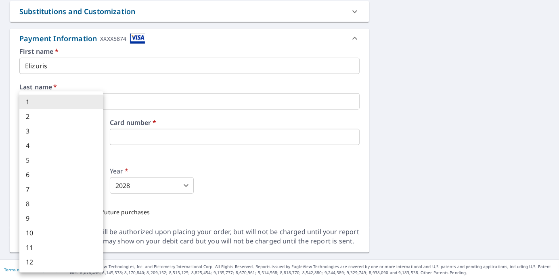
click at [96, 185] on body "Dashboard Order History Cancel Order Dashboard / Finalize Order Finalize Order …" at bounding box center [279, 139] width 559 height 279
click at [27, 156] on li "5" at bounding box center [61, 160] width 84 height 15
type input "5"
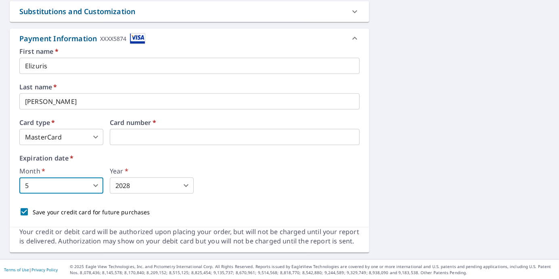
click at [148, 186] on body "Dashboard Order History Cancel Order Dashboard / Finalize Order Finalize Order …" at bounding box center [279, 139] width 559 height 279
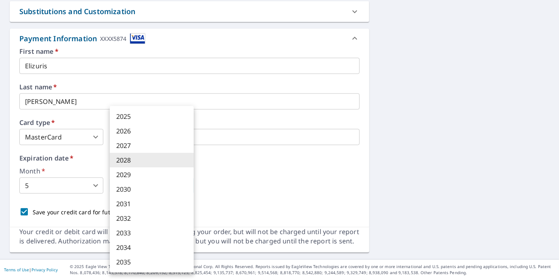
click at [191, 185] on li "2030" at bounding box center [152, 189] width 84 height 15
type input "2030"
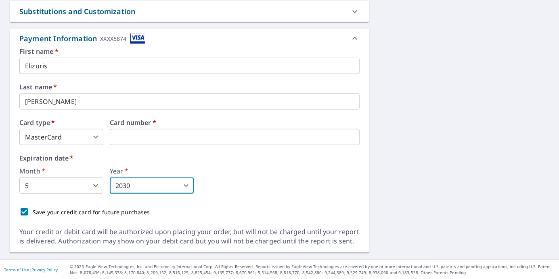
click at [231, 190] on div "Month   * 5 5 ​ Year   * 2030 2030 ​" at bounding box center [189, 181] width 341 height 26
click at [116, 215] on div "Save your credit card for future purchases" at bounding box center [189, 211] width 341 height 17
click at [117, 213] on p "Save your credit card for future purchases" at bounding box center [92, 212] width 118 height 8
click at [33, 213] on input "Save your credit card for future purchases" at bounding box center [24, 211] width 17 height 17
checkbox input "false"
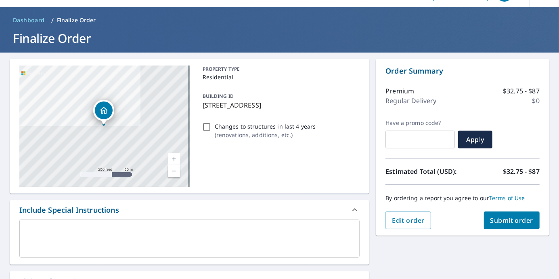
scroll to position [0, 0]
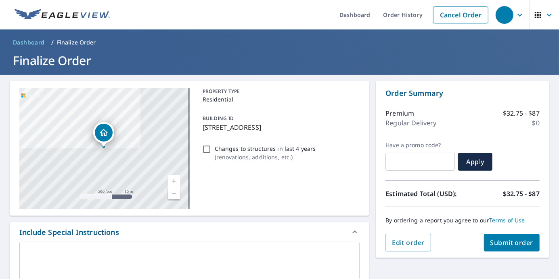
click at [471, 200] on div "Estimated Total (USD): $32.75 - $87" at bounding box center [463, 193] width 154 height 27
click at [498, 239] on span "Submit order" at bounding box center [512, 242] width 43 height 9
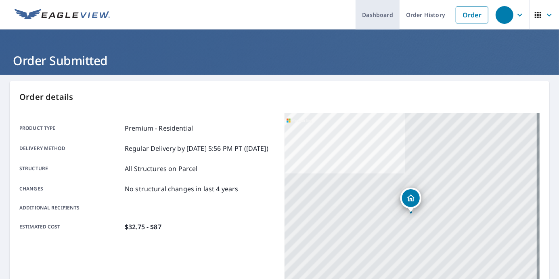
click at [387, 18] on link "Dashboard" at bounding box center [378, 14] width 44 height 29
